Goal: Find specific page/section: Find specific page/section

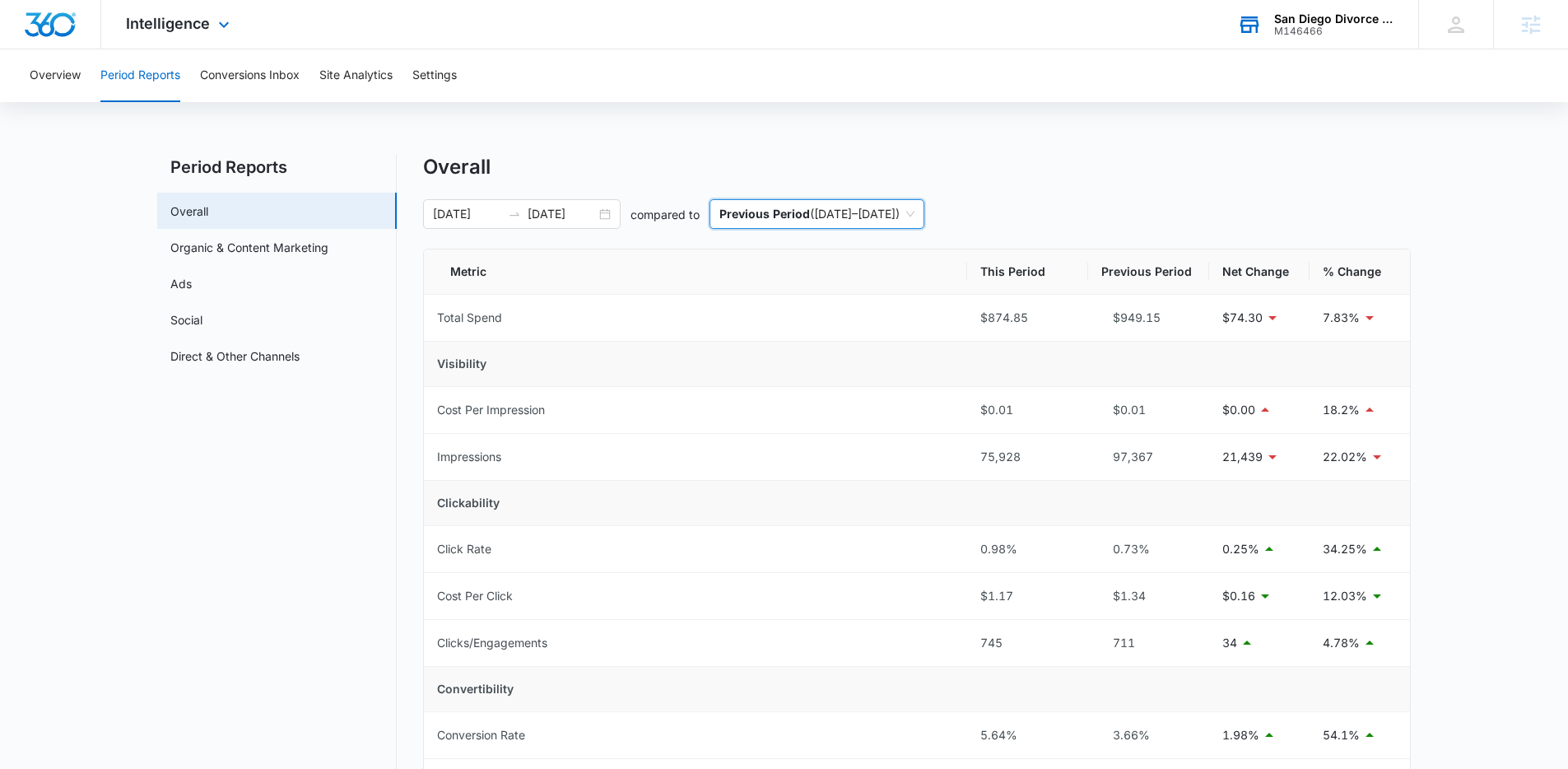
click at [1292, 16] on div "San Diego Divorce Mediation & Family Law" at bounding box center [1335, 18] width 120 height 13
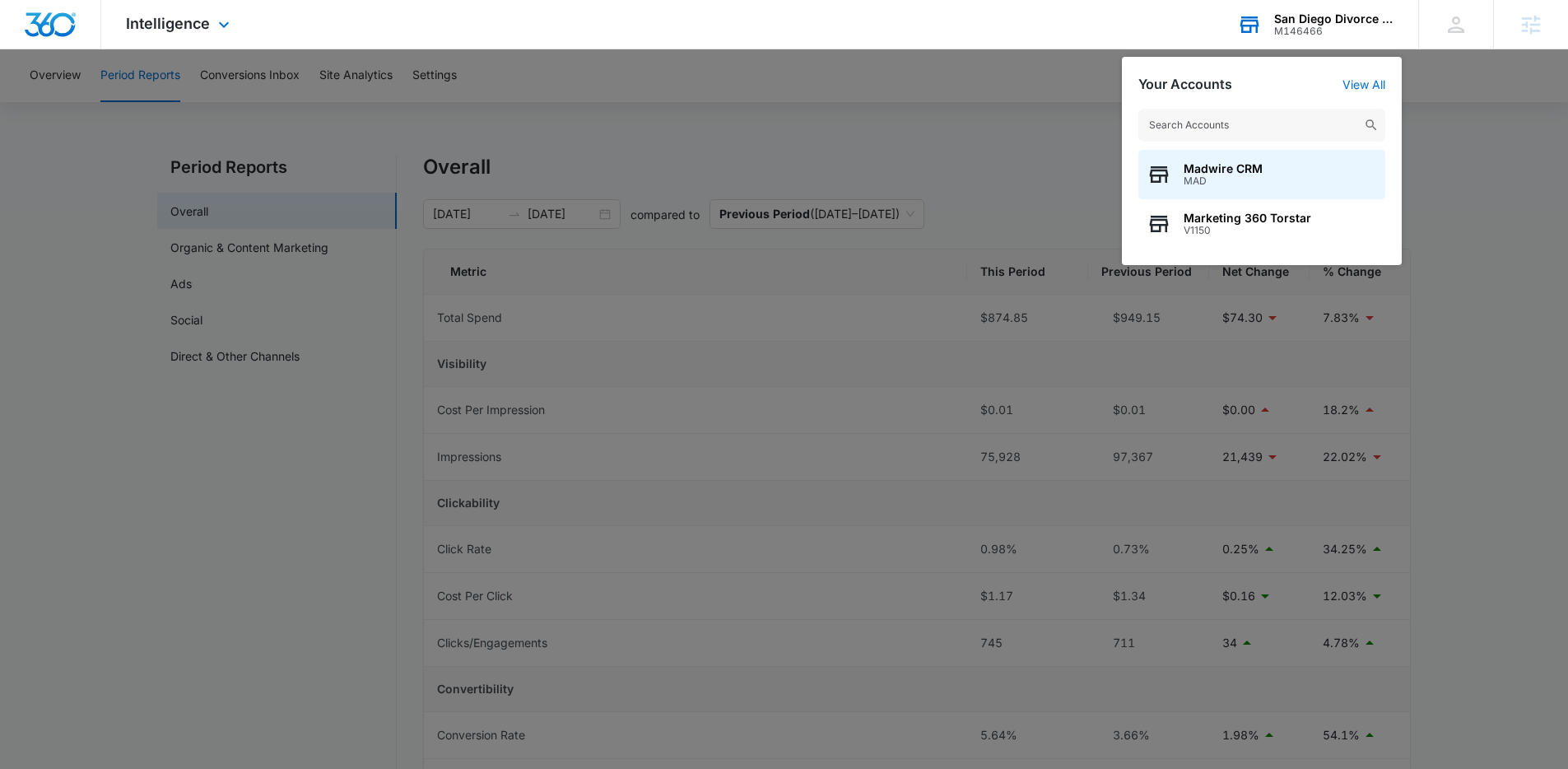
type input "s"
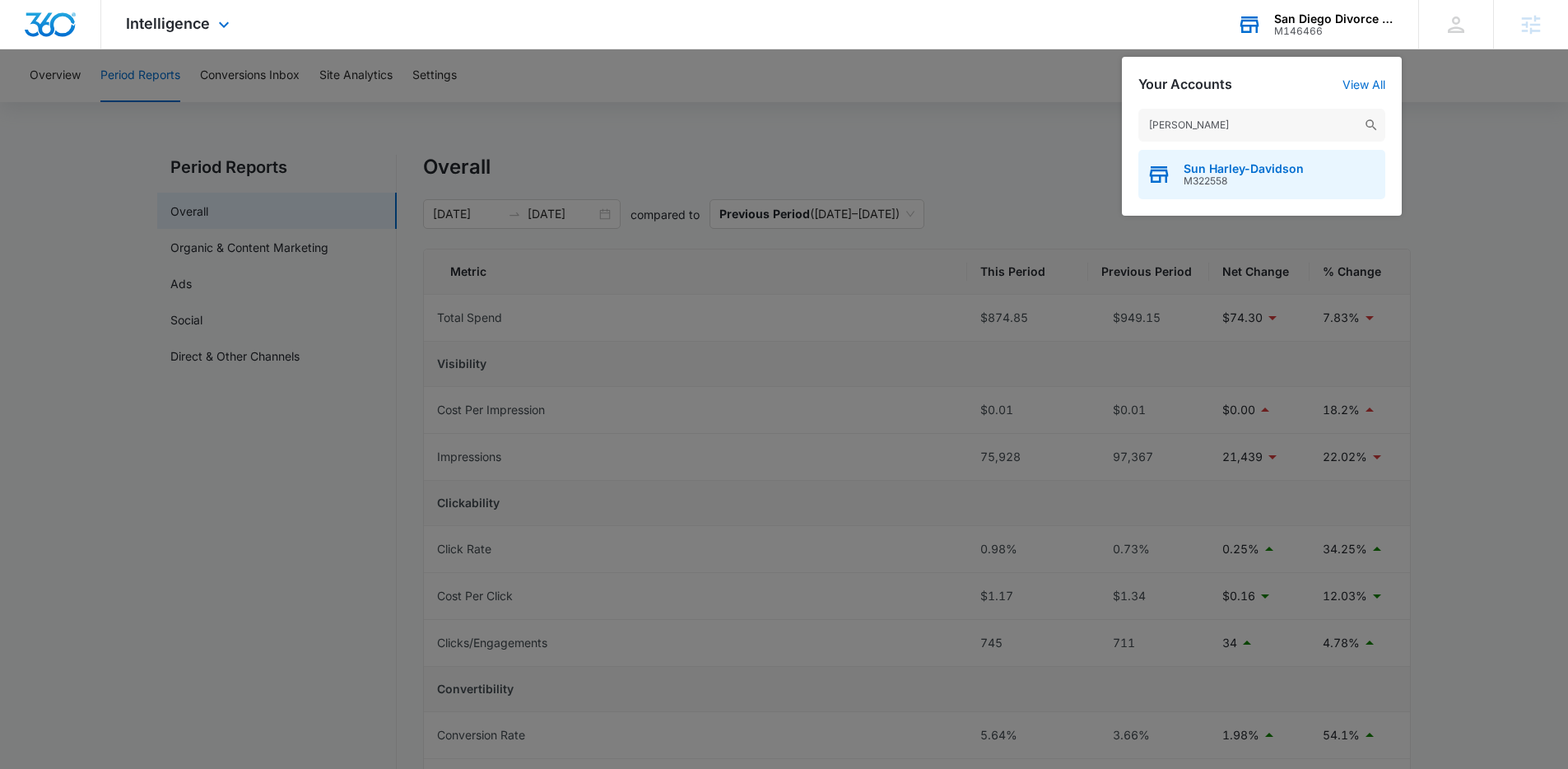
type input "[PERSON_NAME]"
click at [1241, 164] on span "Sun Harley-Davidson" at bounding box center [1244, 168] width 120 height 13
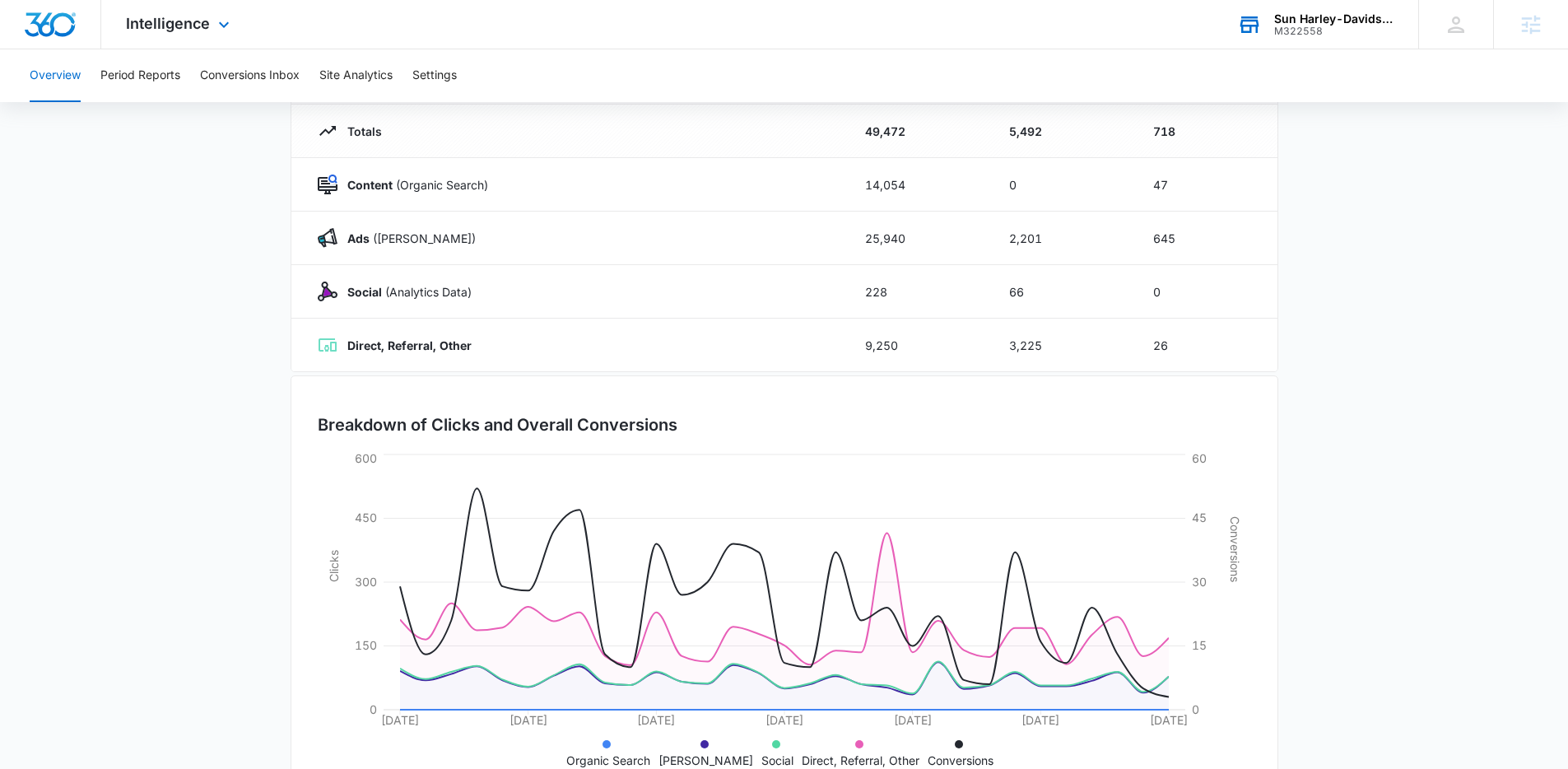
scroll to position [197, 0]
click at [184, 28] on span "Intelligence" at bounding box center [168, 24] width 84 height 17
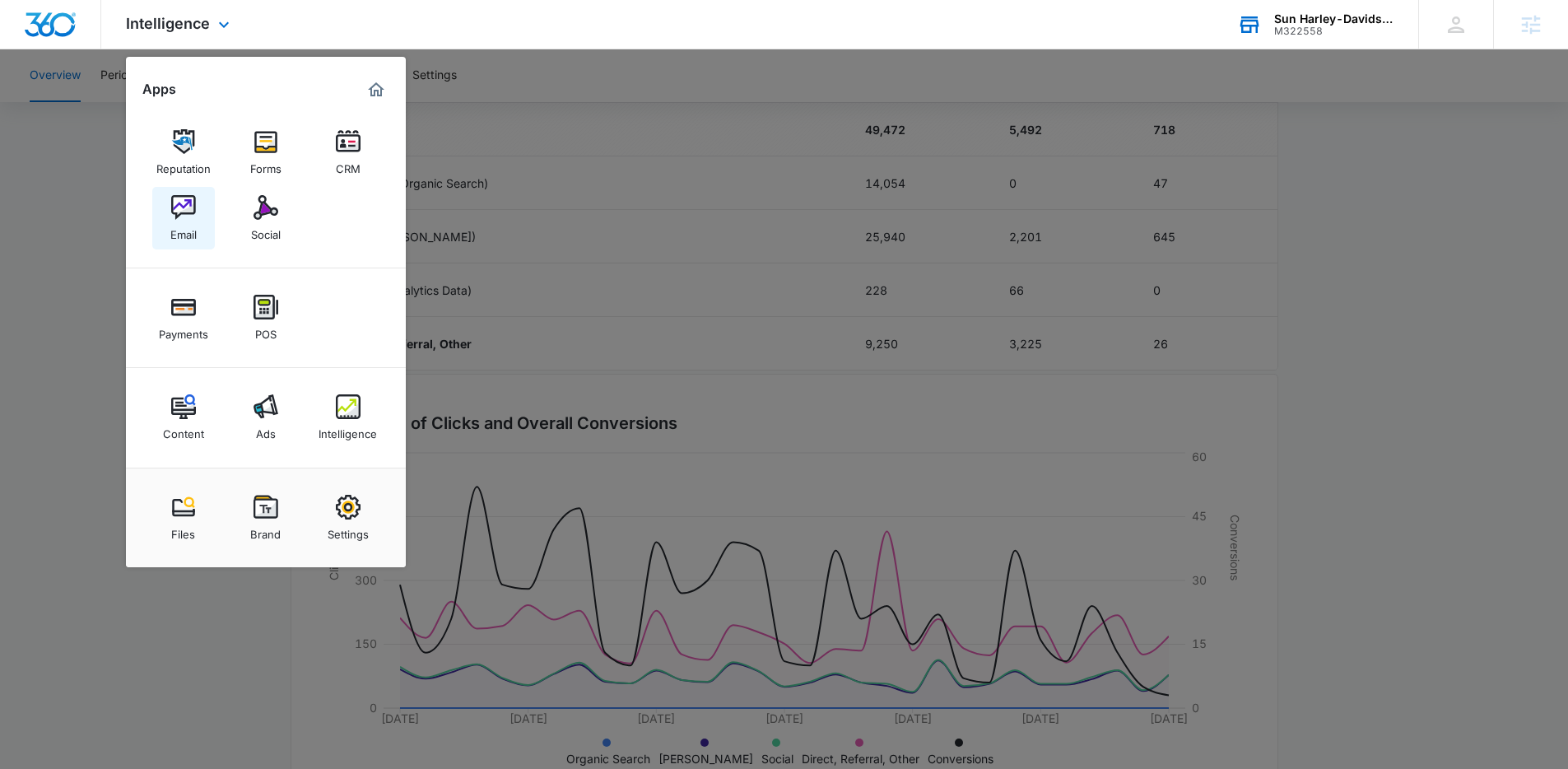
click at [163, 216] on link "Email" at bounding box center [183, 218] width 63 height 63
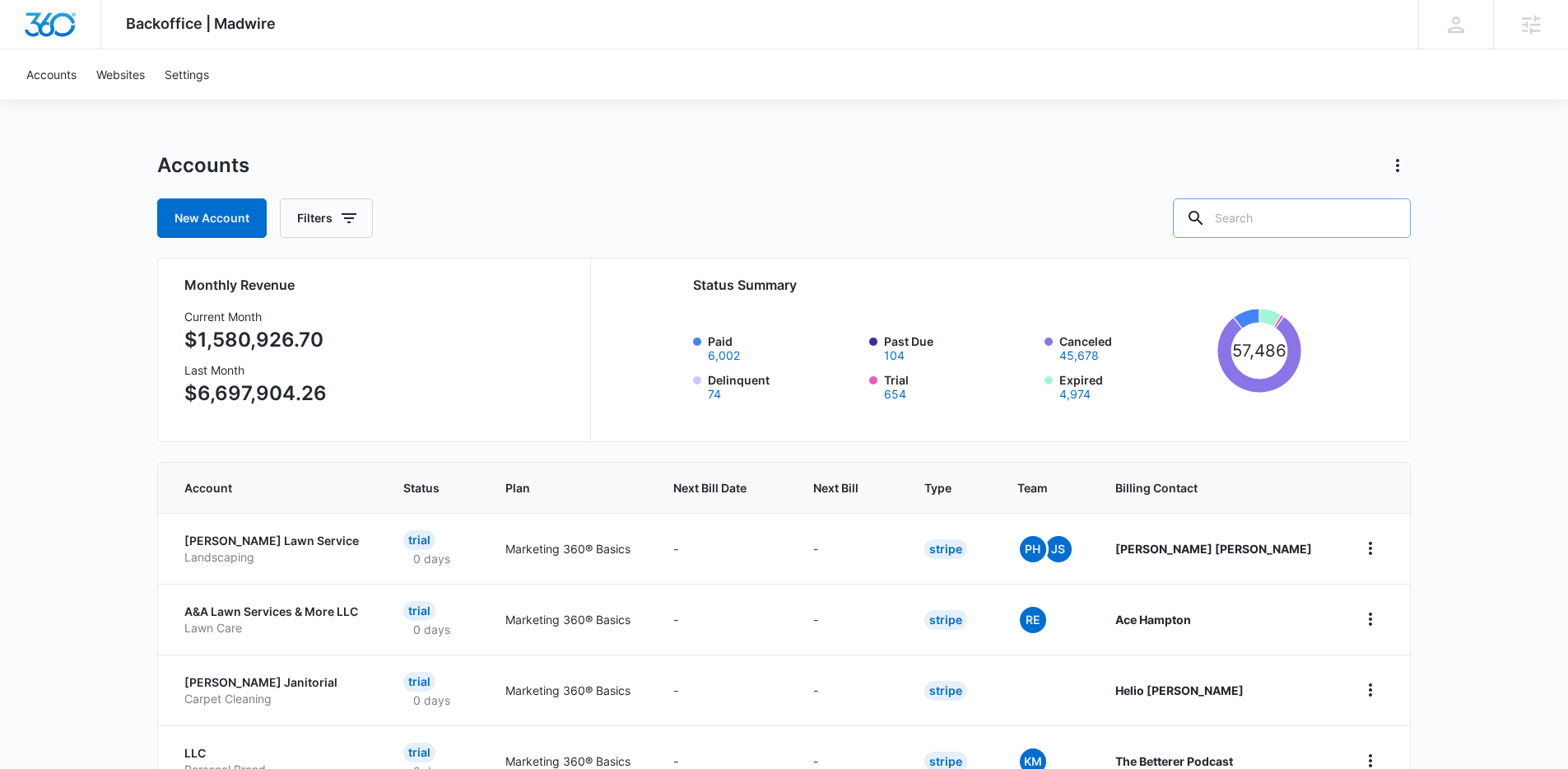
click at [1287, 218] on input "text" at bounding box center [1292, 217] width 238 height 39
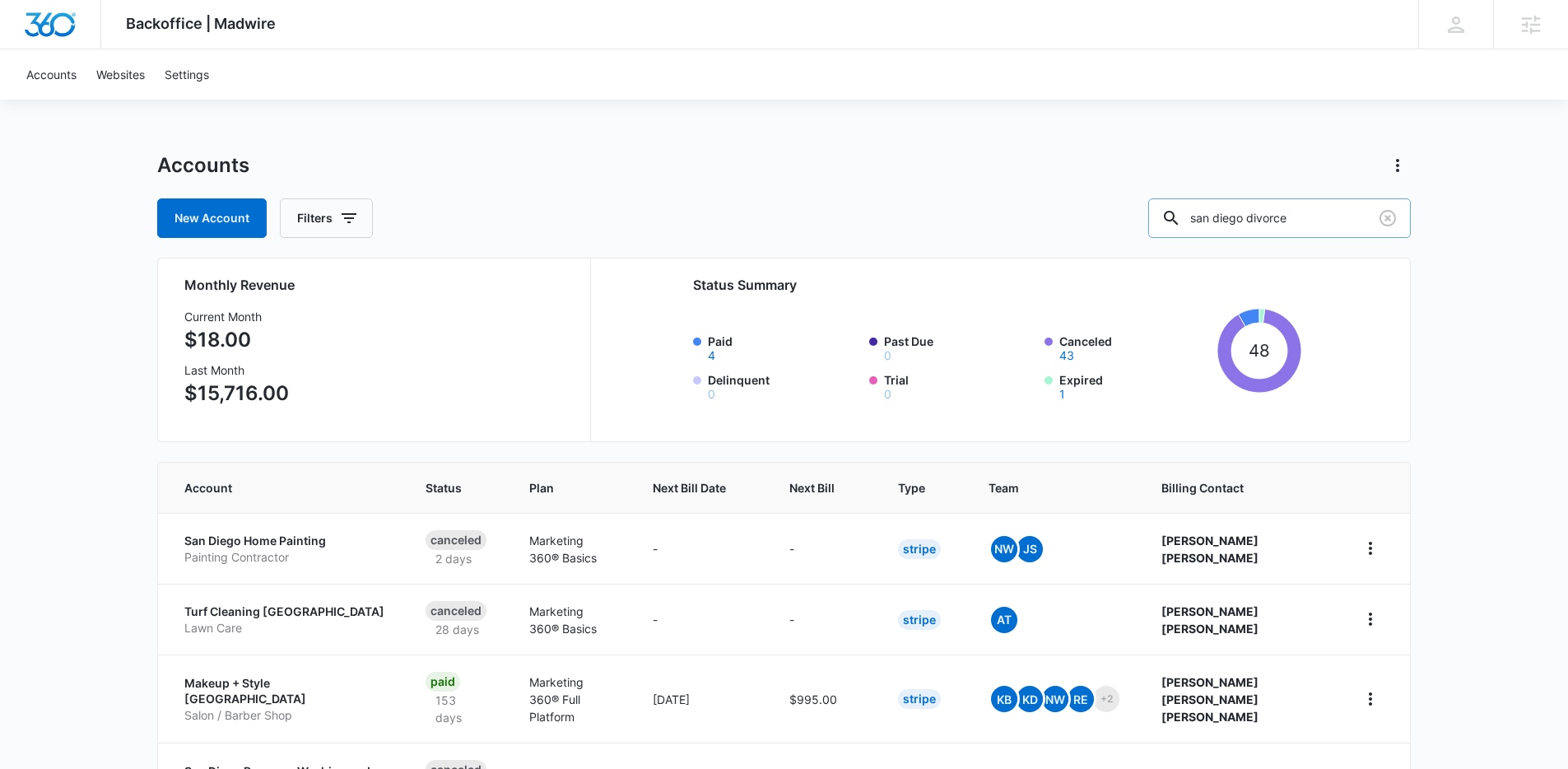
type input "san diego divorce"
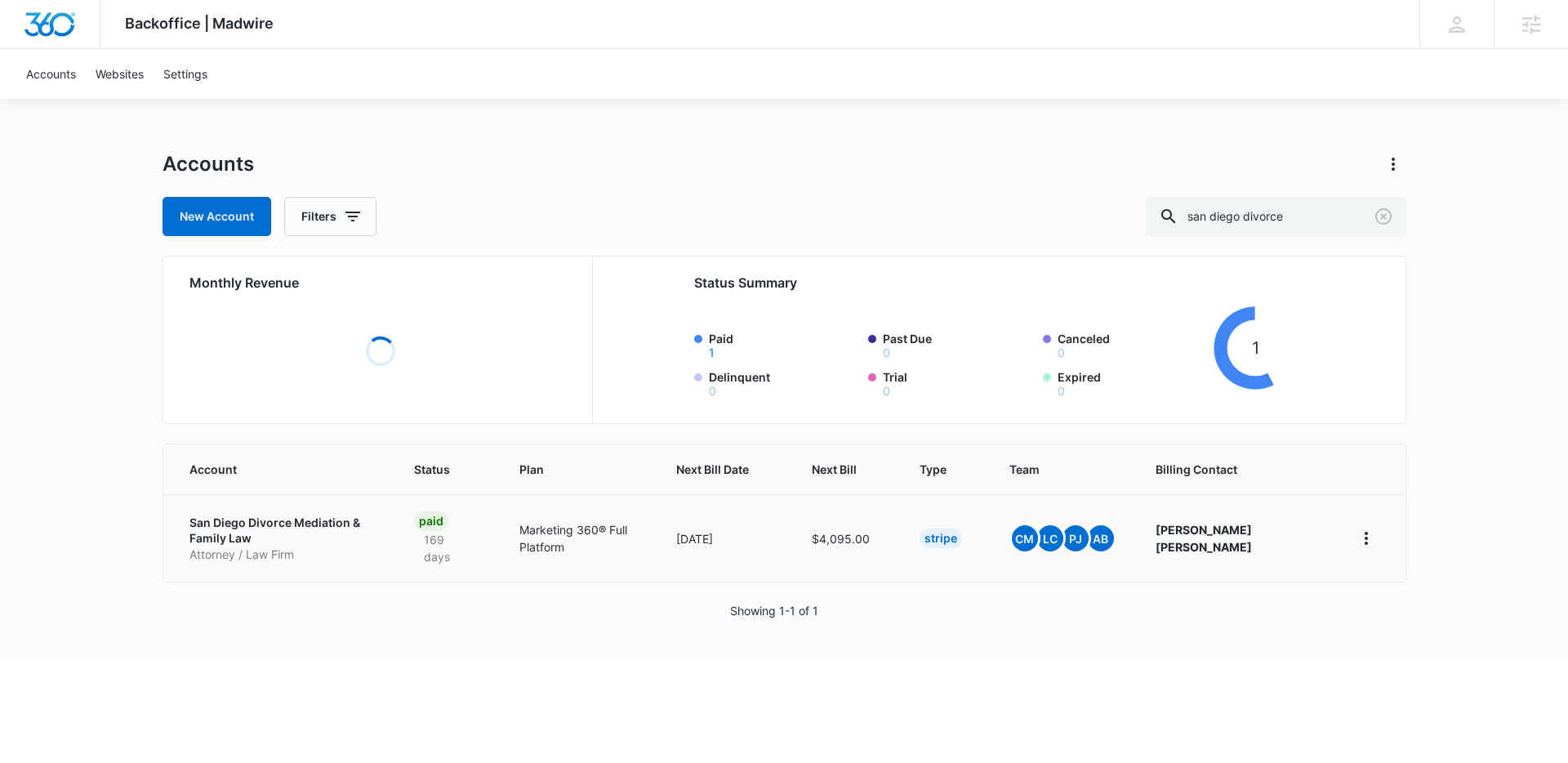
click at [288, 525] on p "San Diego Divorce Mediation & Family Law" at bounding box center [282, 530] width 186 height 32
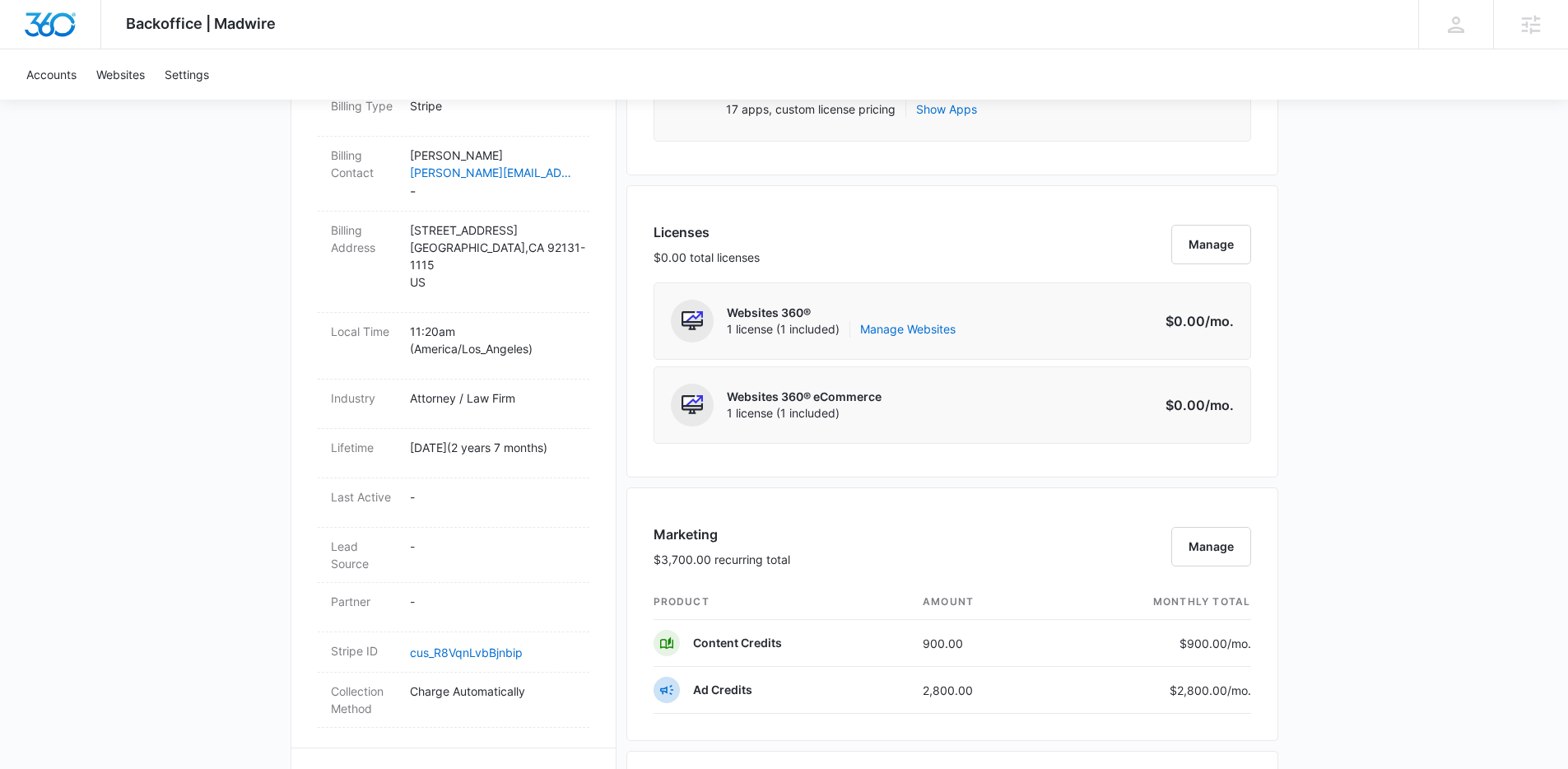
scroll to position [580, 0]
